Goal: Complete application form

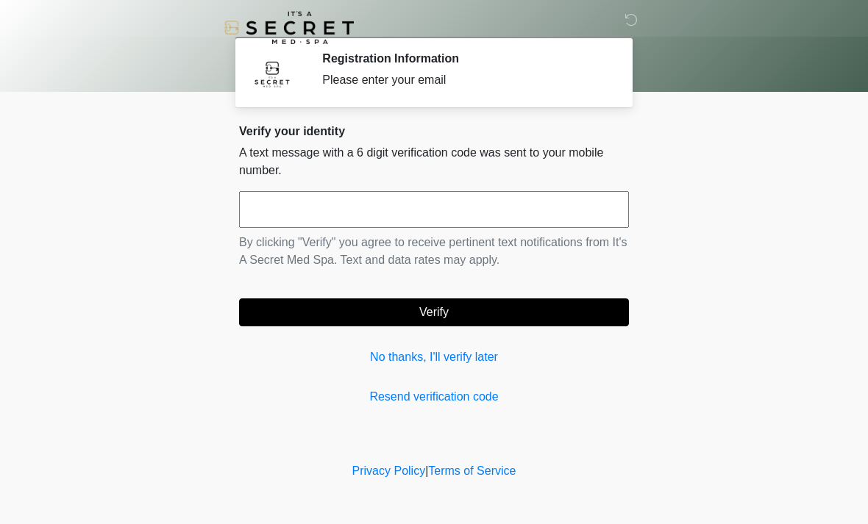
click at [530, 202] on input "text" at bounding box center [434, 209] width 390 height 37
click at [424, 213] on input "text" at bounding box center [434, 209] width 390 height 37
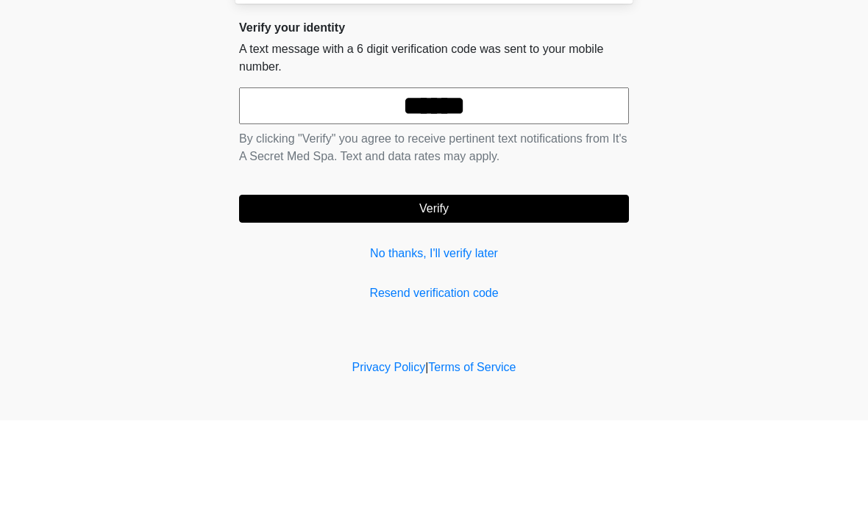
type input "******"
click at [538, 299] on button "Verify" at bounding box center [434, 313] width 390 height 28
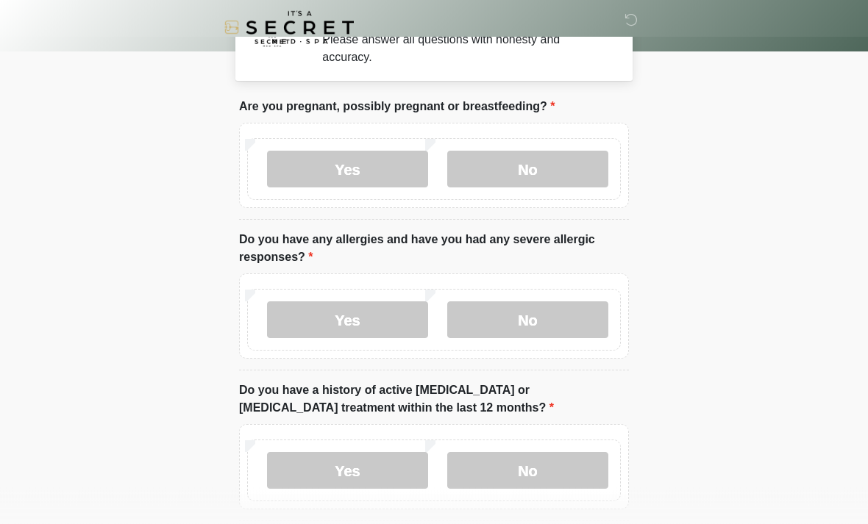
click at [570, 168] on label "No" at bounding box center [527, 170] width 161 height 37
click at [558, 316] on label "No" at bounding box center [527, 320] width 161 height 37
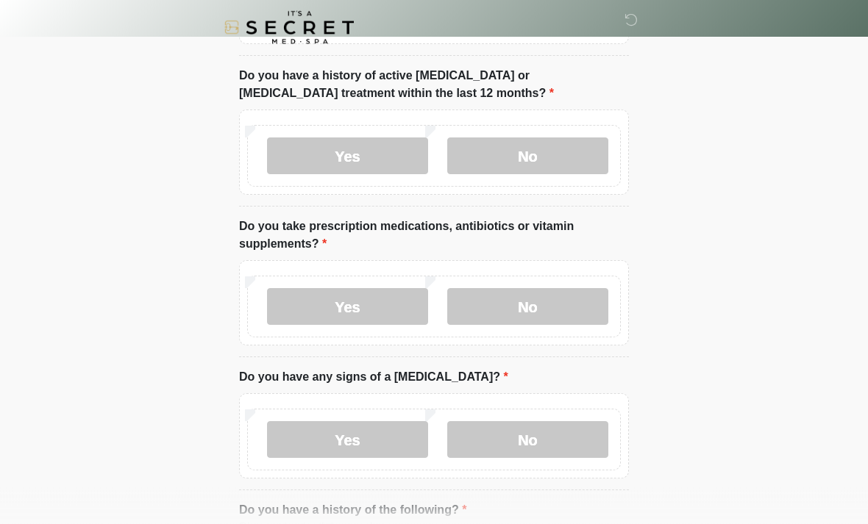
scroll to position [355, 0]
click at [563, 309] on label "No" at bounding box center [527, 306] width 161 height 37
click at [579, 155] on label "No" at bounding box center [527, 156] width 161 height 37
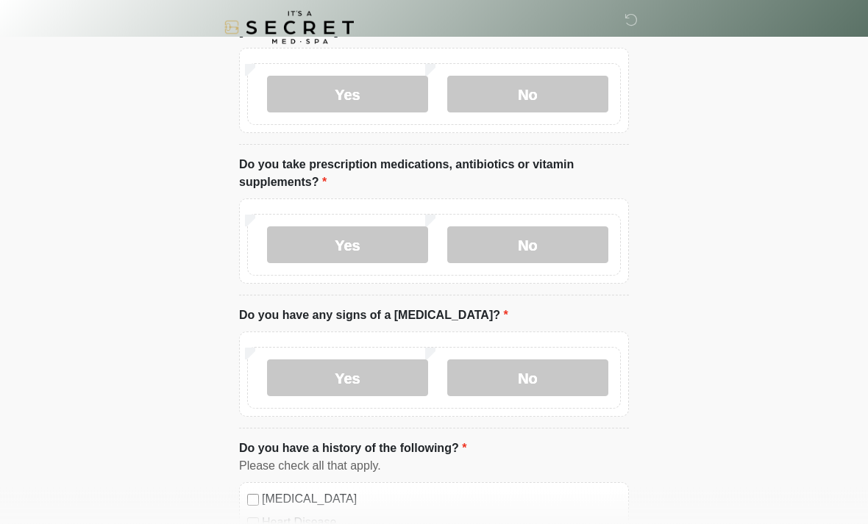
click at [559, 377] on label "No" at bounding box center [527, 378] width 161 height 37
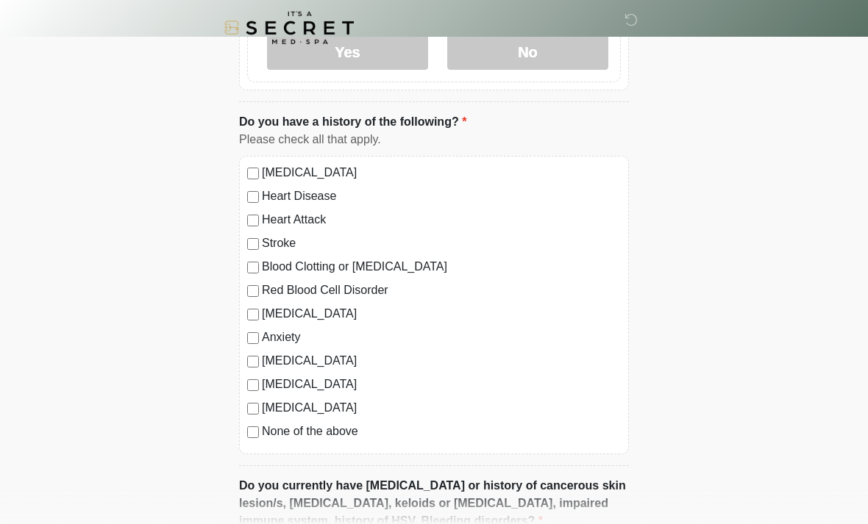
scroll to position [749, 0]
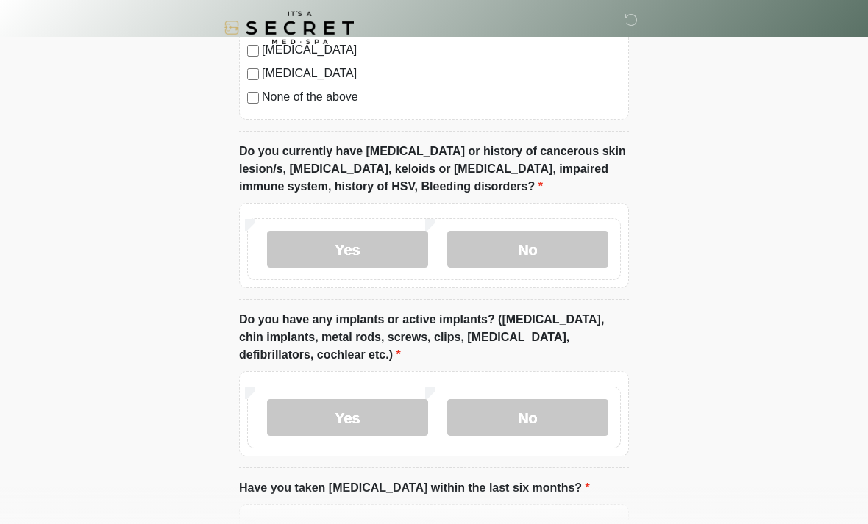
click at [555, 243] on label "No" at bounding box center [527, 249] width 161 height 37
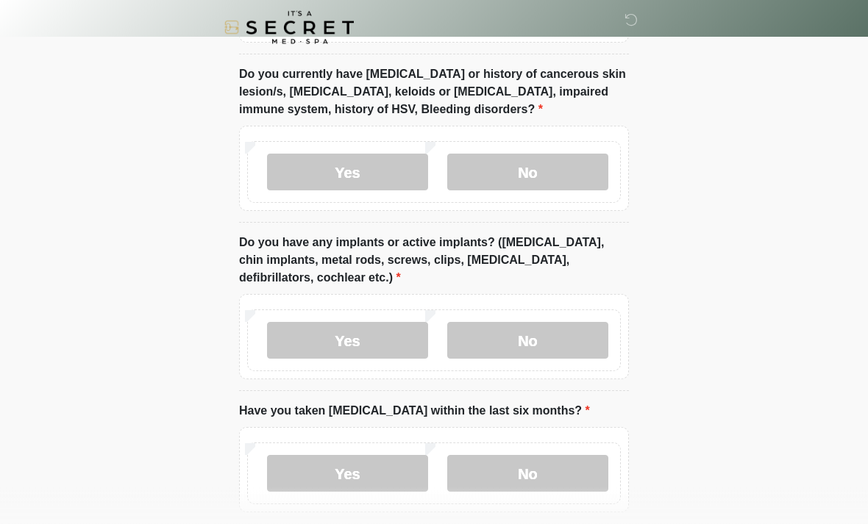
scroll to position [1156, 0]
click at [368, 335] on label "Yes" at bounding box center [347, 339] width 161 height 37
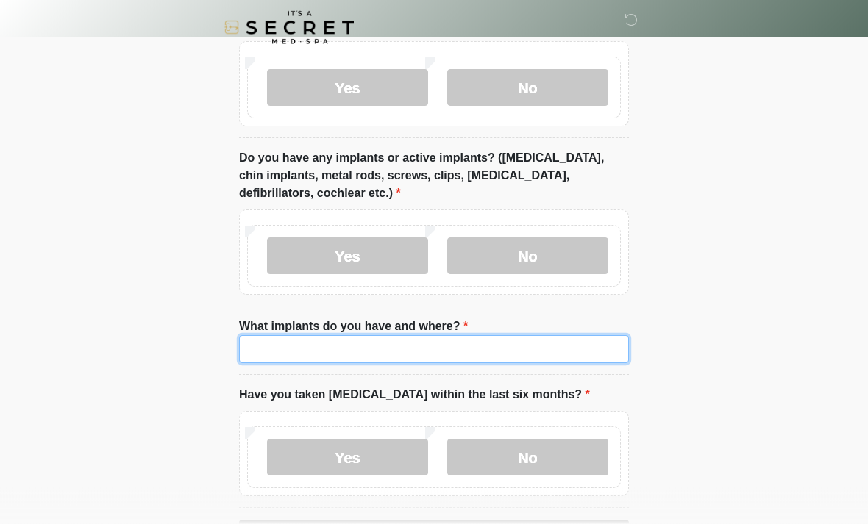
click at [532, 343] on input "What implants do you have and where?" at bounding box center [434, 350] width 390 height 28
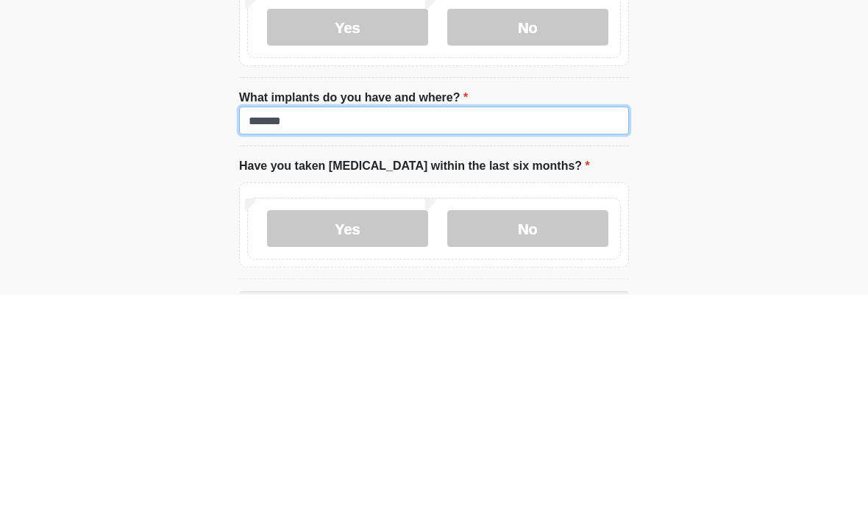
scroll to position [1254, 0]
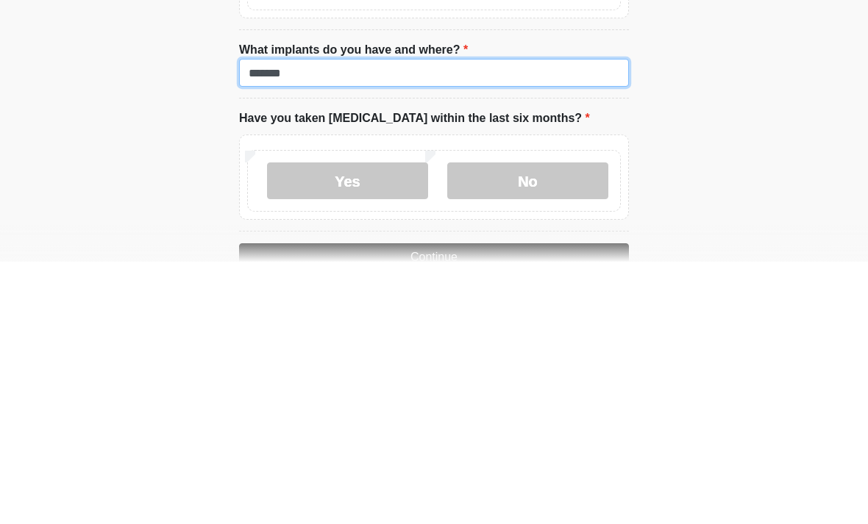
type input "******"
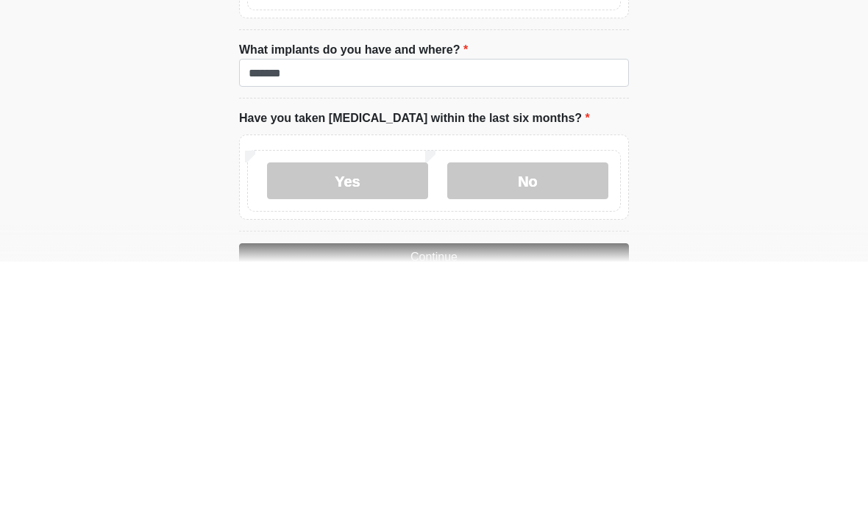
click at [549, 425] on label "No" at bounding box center [527, 443] width 161 height 37
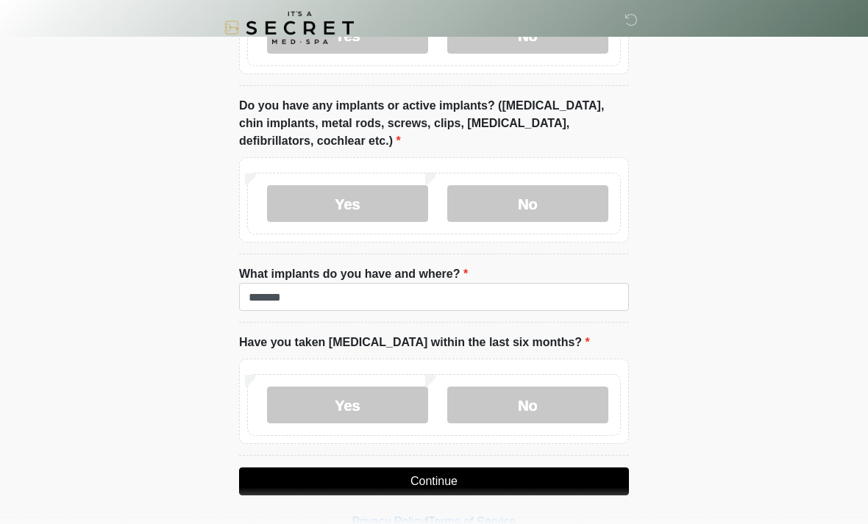
click at [513, 475] on button "Continue" at bounding box center [434, 482] width 390 height 28
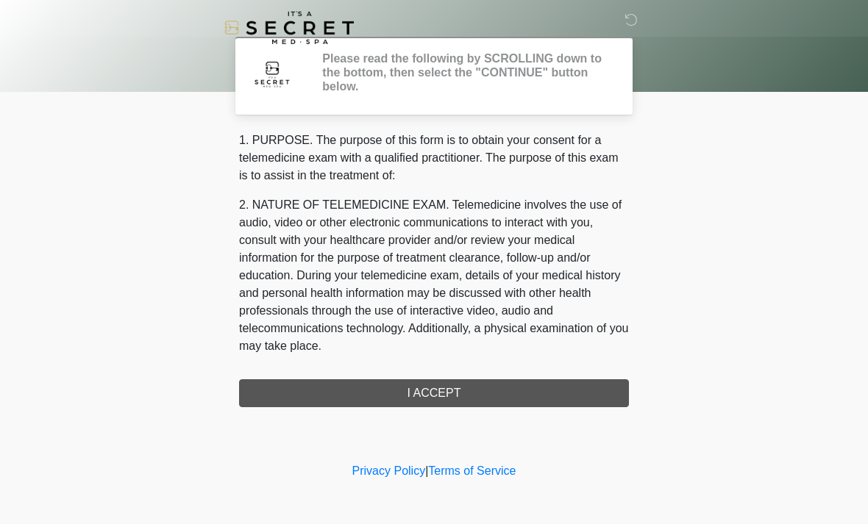
scroll to position [0, 0]
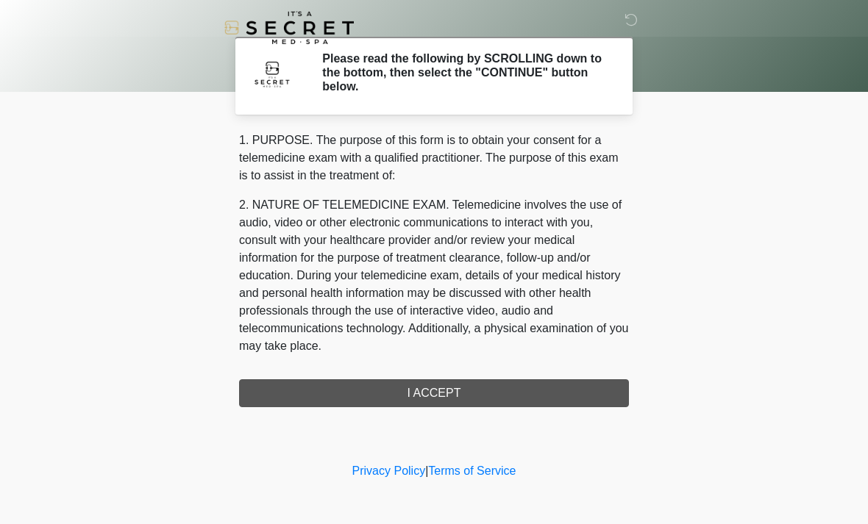
click at [494, 384] on div "1. PURPOSE. The purpose of this form is to obtain your consent for a telemedici…" at bounding box center [434, 270] width 390 height 276
click at [487, 391] on div "1. PURPOSE. The purpose of this form is to obtain your consent for a telemedici…" at bounding box center [434, 270] width 390 height 276
click at [466, 385] on div "1. PURPOSE. The purpose of this form is to obtain your consent for a telemedici…" at bounding box center [434, 270] width 390 height 276
click at [468, 388] on div "1. PURPOSE. The purpose of this form is to obtain your consent for a telemedici…" at bounding box center [434, 270] width 390 height 276
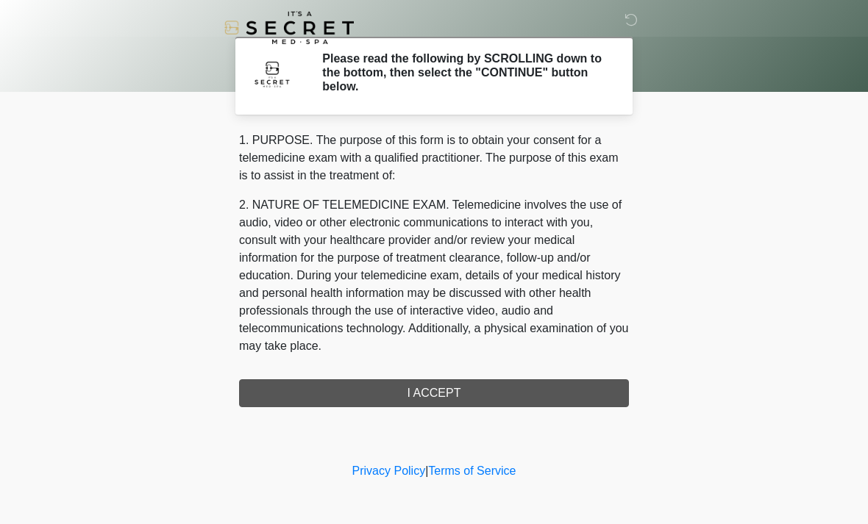
click at [470, 389] on div "1. PURPOSE. The purpose of this form is to obtain your consent for a telemedici…" at bounding box center [434, 270] width 390 height 276
click at [462, 417] on div "‎ ‎ Please read the following by SCROLLING down to the bottom, then select the …" at bounding box center [433, 230] width 441 height 430
click at [456, 401] on div "1. PURPOSE. The purpose of this form is to obtain your consent for a telemedici…" at bounding box center [434, 270] width 390 height 276
click at [443, 384] on div "1. PURPOSE. The purpose of this form is to obtain your consent for a telemedici…" at bounding box center [434, 270] width 390 height 276
click at [438, 391] on div "1. PURPOSE. The purpose of this form is to obtain your consent for a telemedici…" at bounding box center [434, 270] width 390 height 276
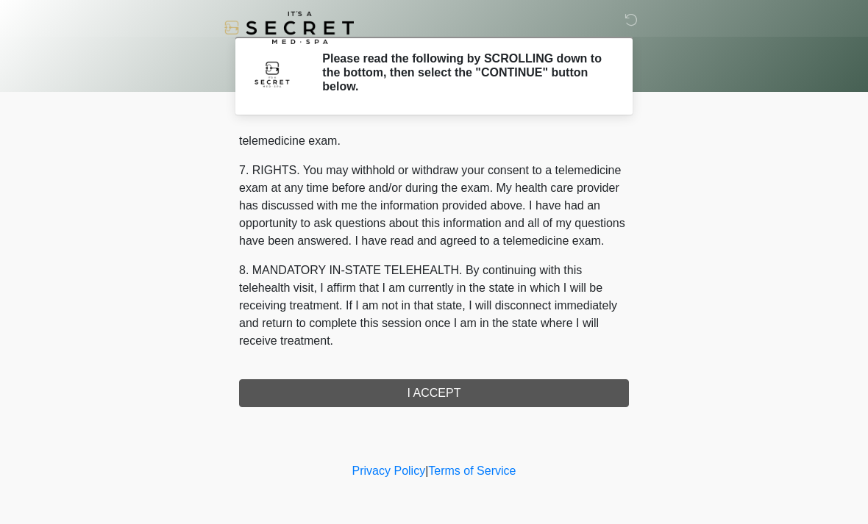
click at [528, 393] on div "1. PURPOSE. The purpose of this form is to obtain your consent for a telemedici…" at bounding box center [434, 270] width 390 height 276
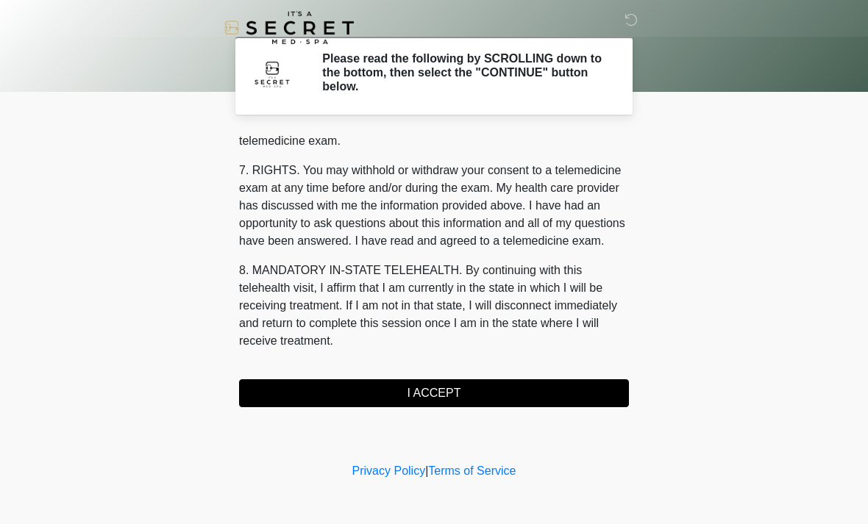
click at [510, 393] on button "I ACCEPT" at bounding box center [434, 394] width 390 height 28
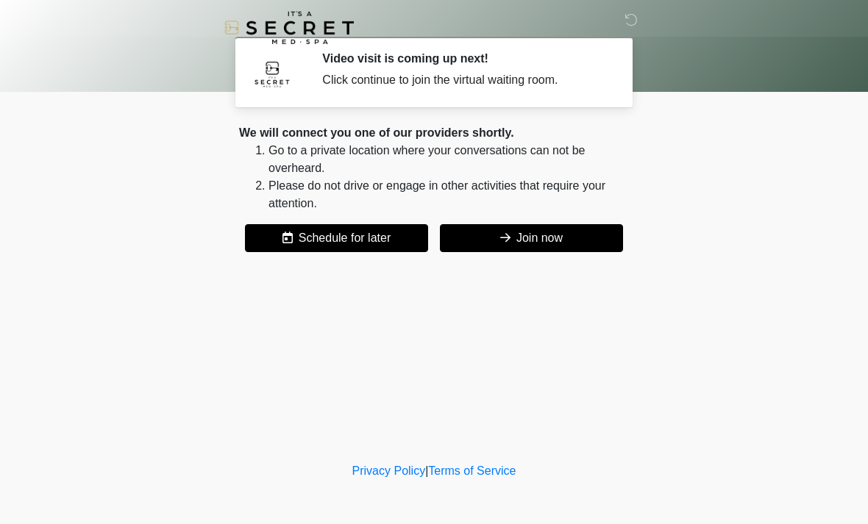
click at [564, 219] on div "We will connect you one of our providers shortly. Go to a private location wher…" at bounding box center [434, 188] width 390 height 128
click at [563, 219] on div "We will connect you one of our providers shortly. Go to a private location wher…" at bounding box center [434, 188] width 390 height 128
click at [556, 249] on button "Join now" at bounding box center [531, 238] width 183 height 28
